Goal: Communication & Community: Answer question/provide support

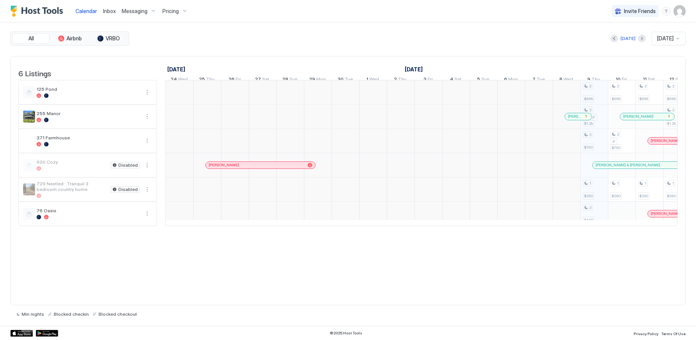
scroll to position [0, 415]
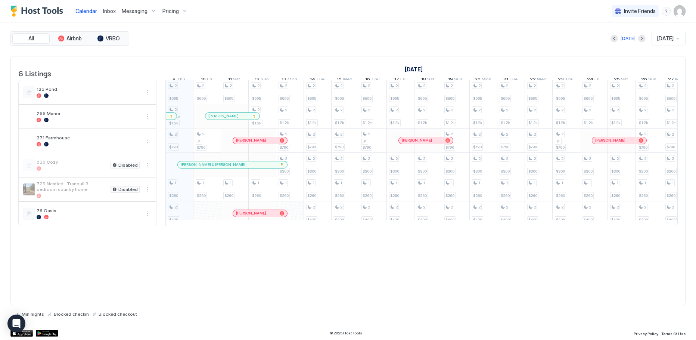
click at [132, 11] on span "Messaging" at bounding box center [135, 11] width 26 height 7
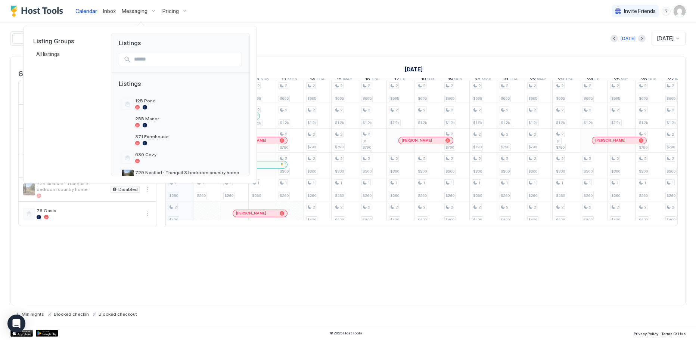
click at [268, 9] on div at bounding box center [348, 170] width 696 height 340
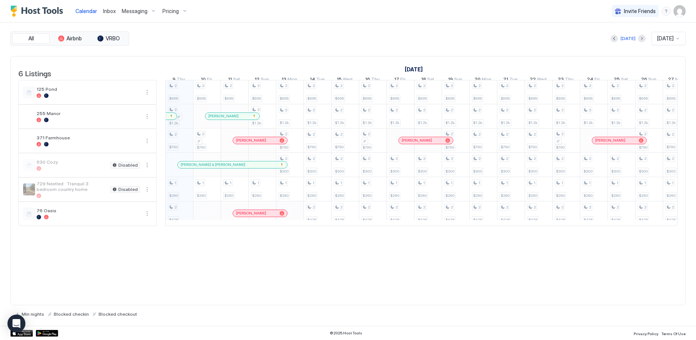
click at [105, 9] on span "Inbox" at bounding box center [109, 11] width 13 height 6
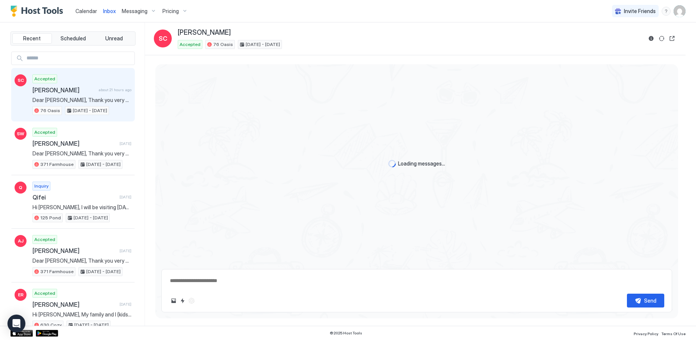
type textarea "*"
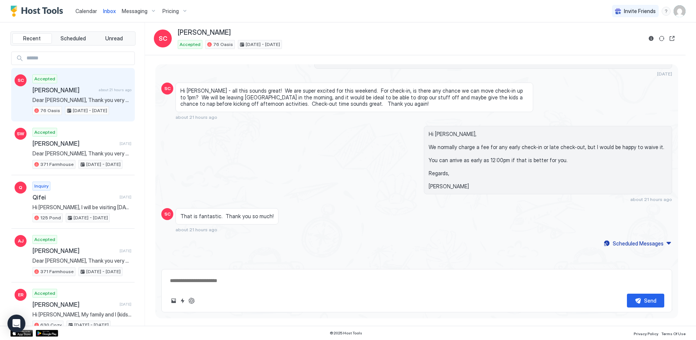
click at [82, 13] on span "Calendar" at bounding box center [86, 11] width 22 height 6
